Goal: Information Seeking & Learning: Learn about a topic

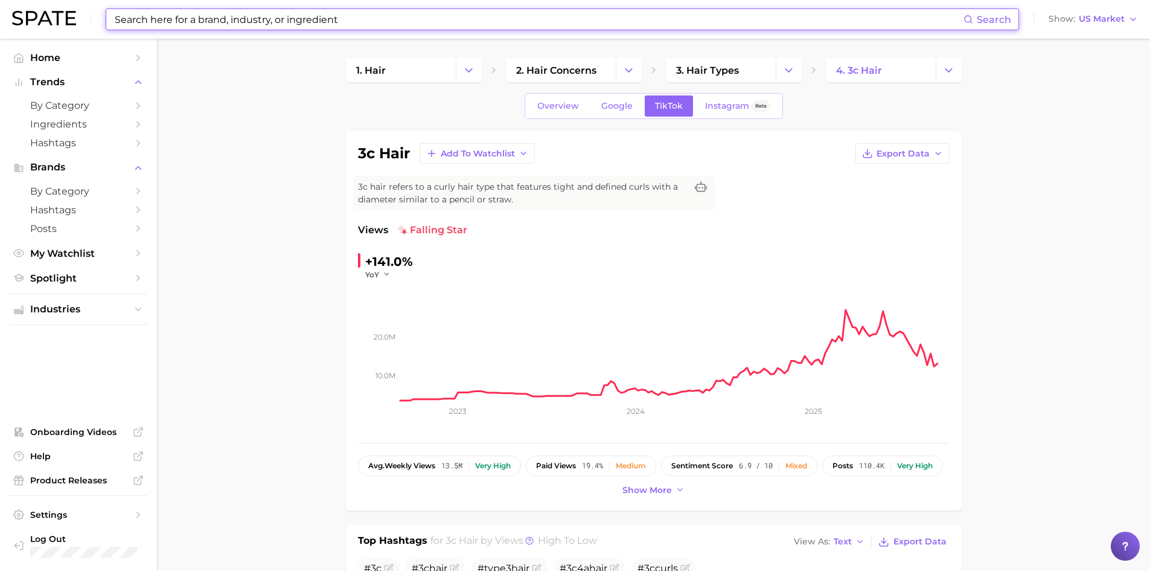
drag, startPoint x: 392, startPoint y: 19, endPoint x: 370, endPoint y: 19, distance: 22.3
click at [371, 19] on input at bounding box center [539, 19] width 850 height 21
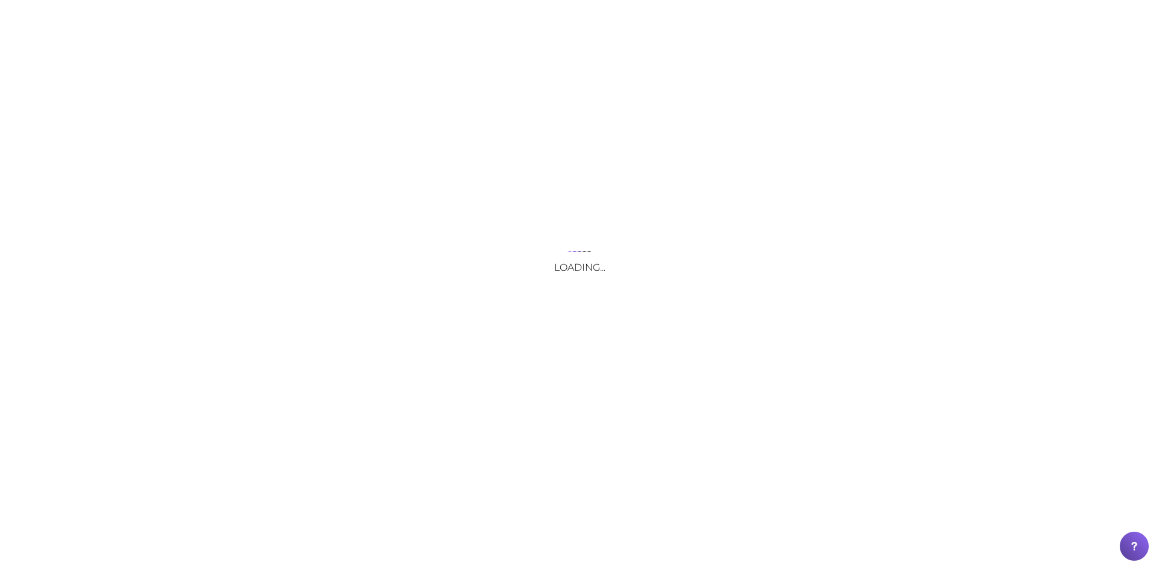
click at [0, 0] on html "Loading... Your Opt Out Preference Signal is Honored Do Not Sell or Share My Pe…" at bounding box center [579, 285] width 1159 height 571
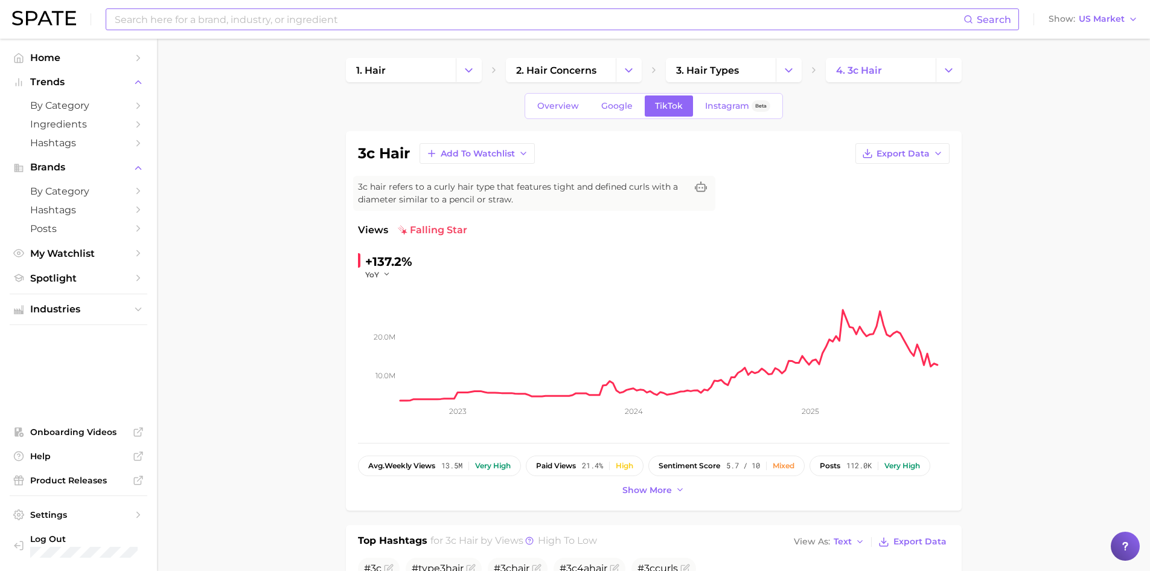
click at [463, 25] on input at bounding box center [539, 19] width 850 height 21
type input "dr squatch"
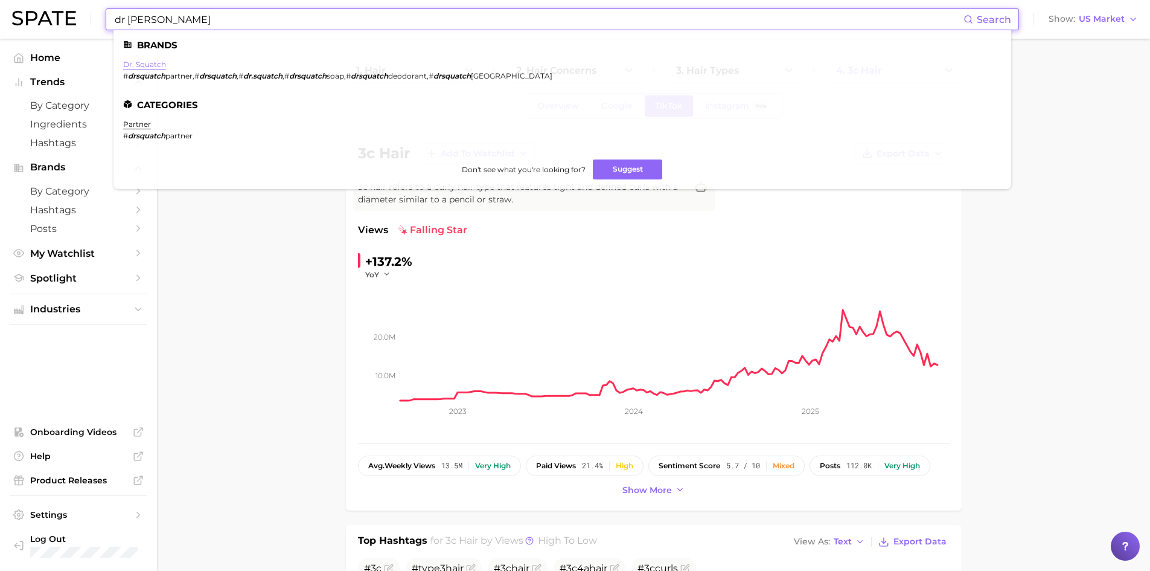
click at [157, 62] on link "dr. squatch" at bounding box center [144, 64] width 43 height 9
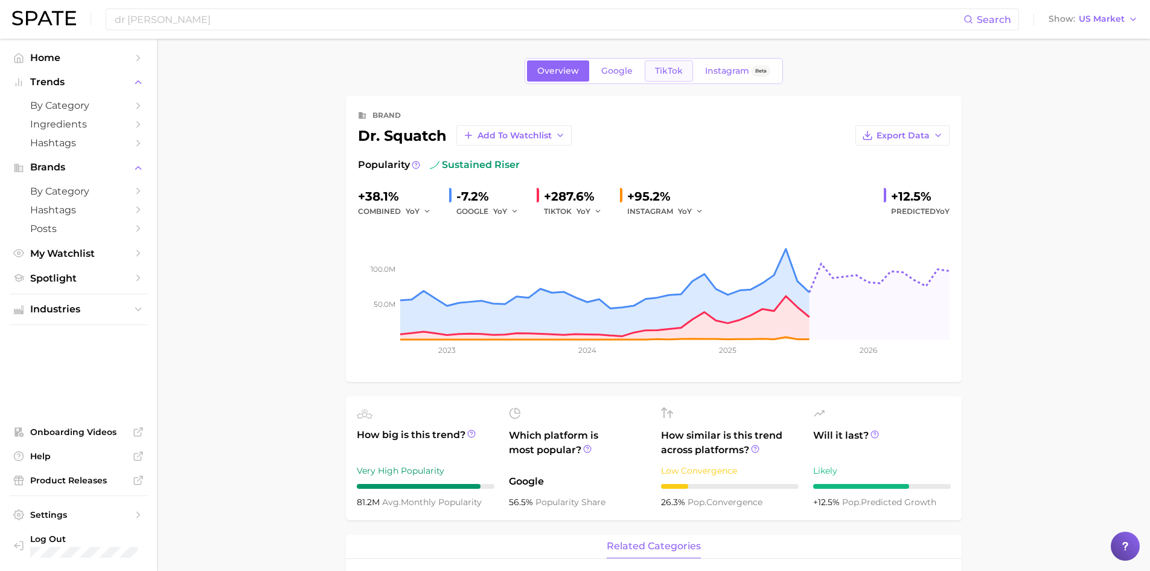
click at [670, 72] on span "TikTok" at bounding box center [669, 71] width 28 height 10
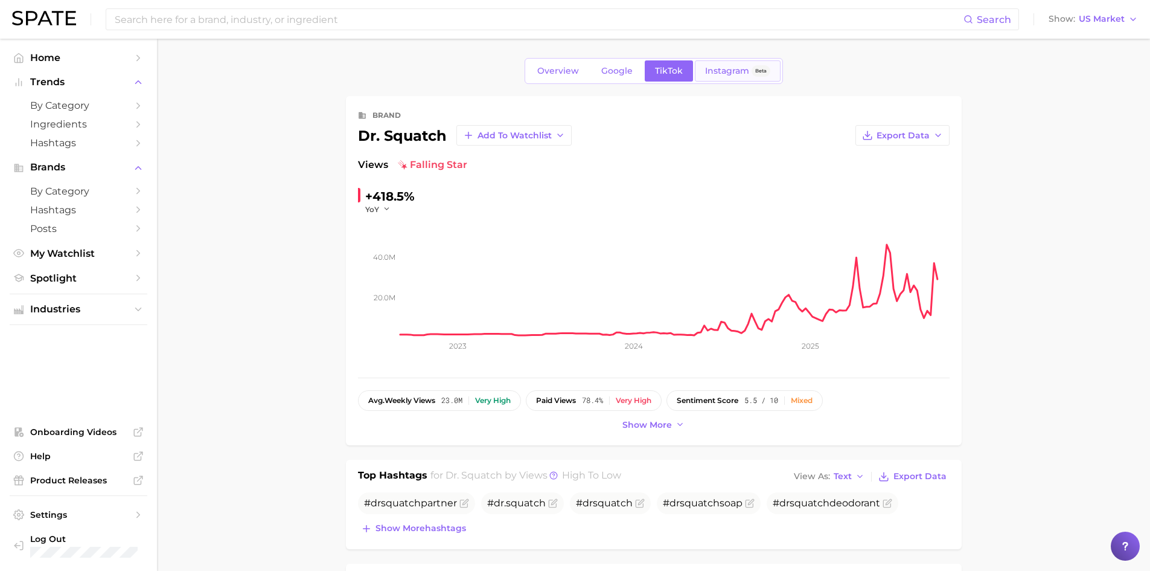
click at [724, 67] on span "Instagram" at bounding box center [727, 71] width 44 height 10
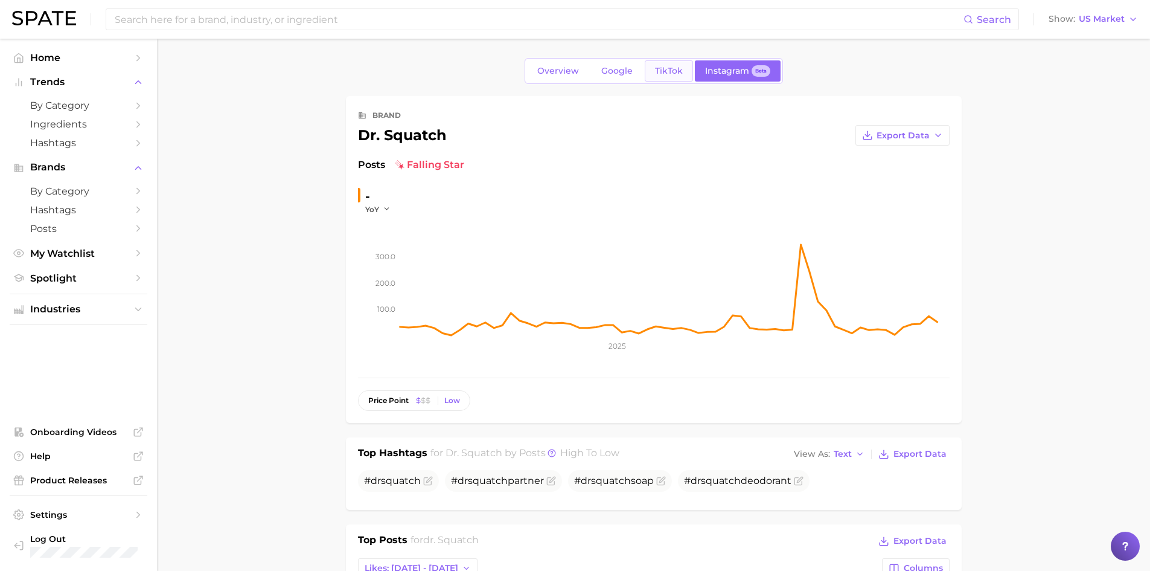
click at [661, 69] on span "TikTok" at bounding box center [669, 71] width 28 height 10
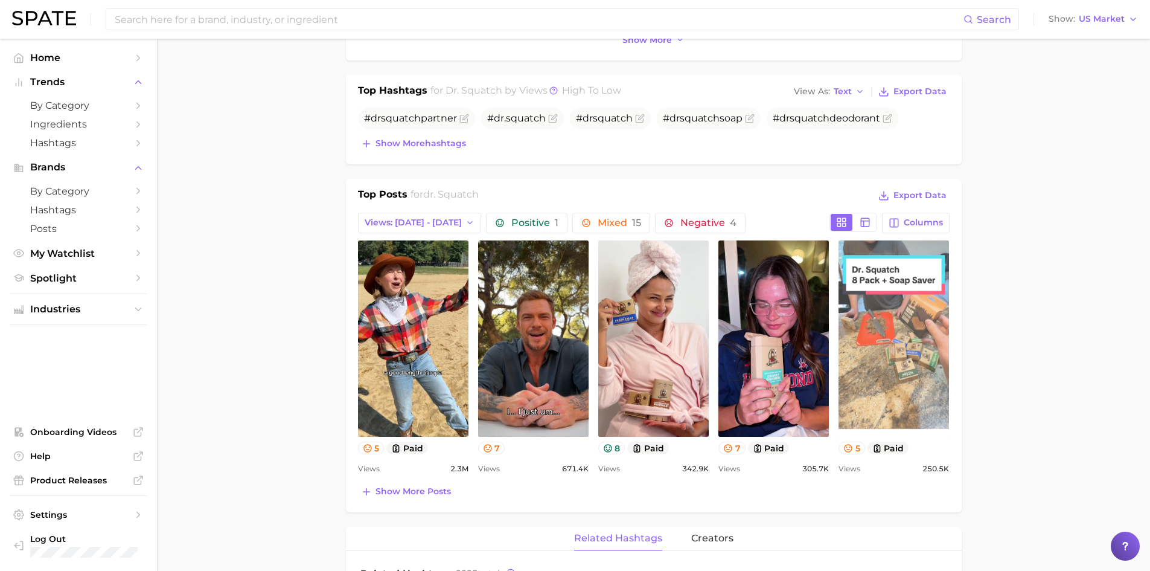
scroll to position [423, 0]
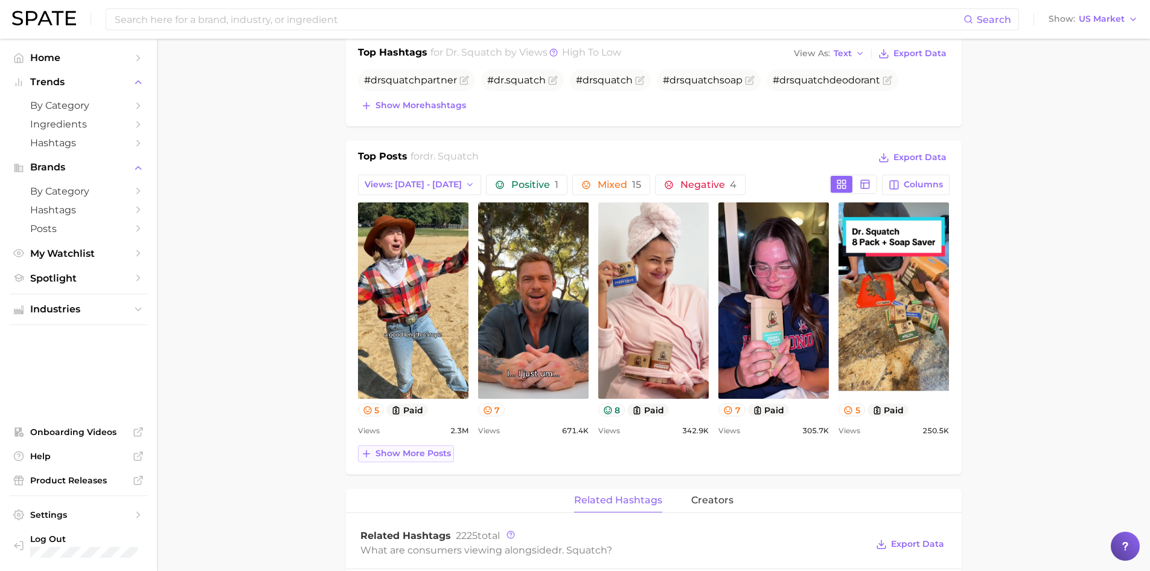
click at [436, 456] on span "Show more posts" at bounding box center [413, 453] width 75 height 10
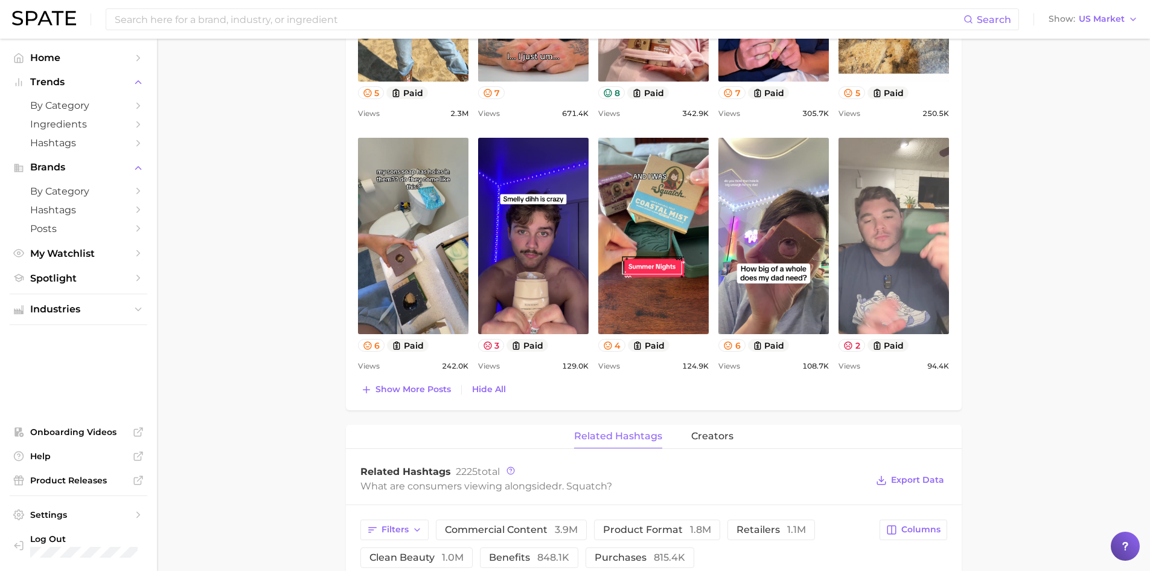
scroll to position [785, 0]
